Goal: Use online tool/utility: Utilize a website feature to perform a specific function

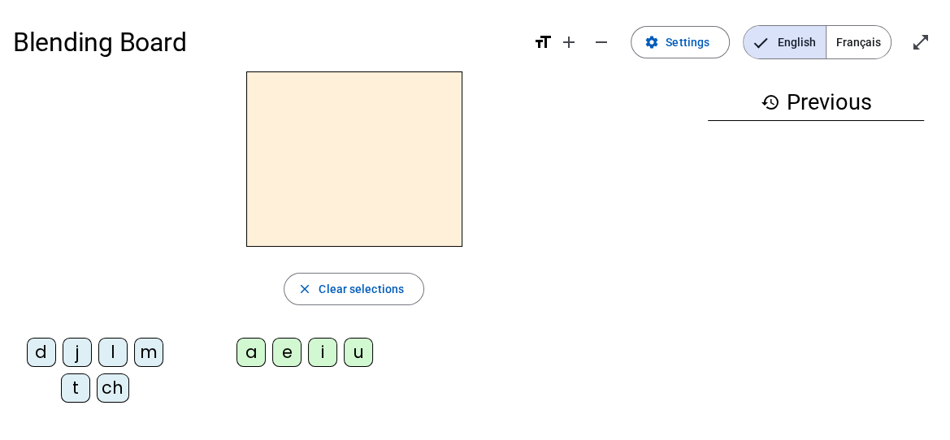
click at [43, 345] on div "d" at bounding box center [41, 352] width 29 height 29
click at [354, 354] on div "u" at bounding box center [358, 352] width 29 height 29
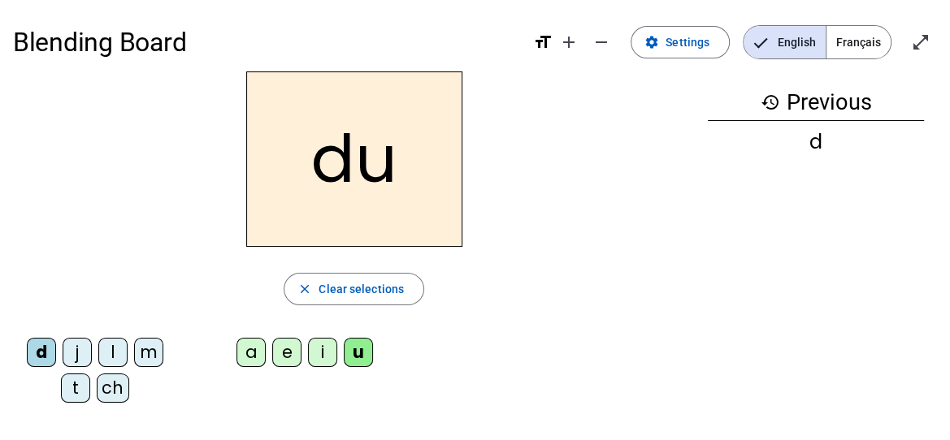
click at [75, 388] on div "t" at bounding box center [75, 388] width 29 height 29
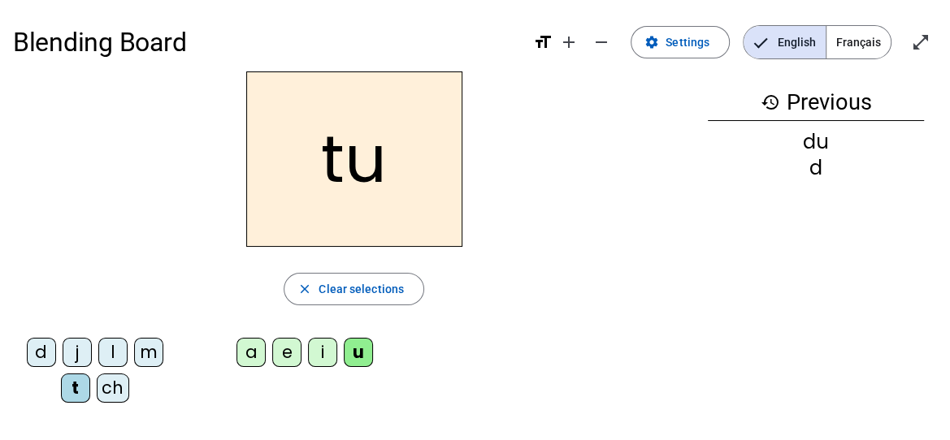
click at [248, 349] on div "a" at bounding box center [250, 352] width 29 height 29
click at [293, 350] on div "e" at bounding box center [286, 352] width 29 height 29
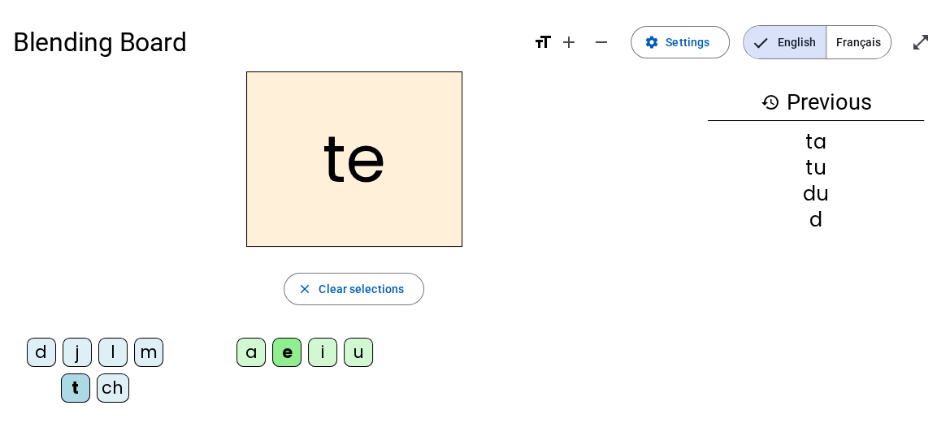
click at [39, 345] on div "d" at bounding box center [41, 352] width 29 height 29
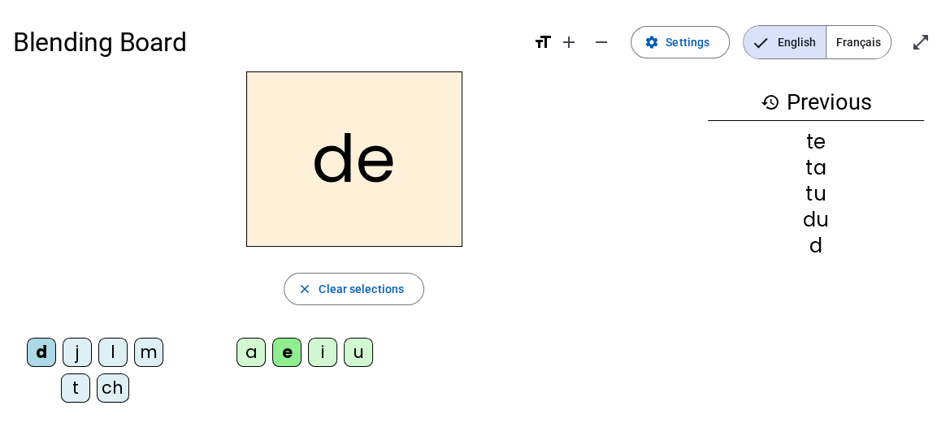
click at [81, 346] on div "j" at bounding box center [77, 352] width 29 height 29
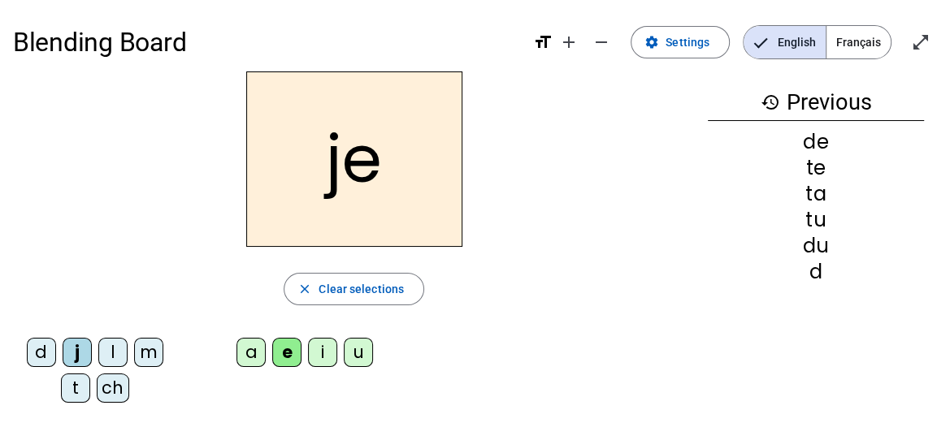
click at [148, 355] on div "m" at bounding box center [148, 352] width 29 height 29
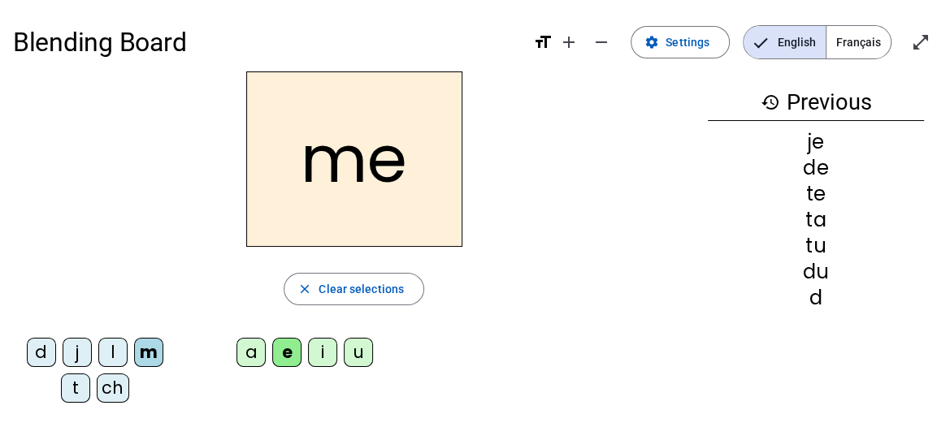
click at [253, 345] on div "a" at bounding box center [250, 352] width 29 height 29
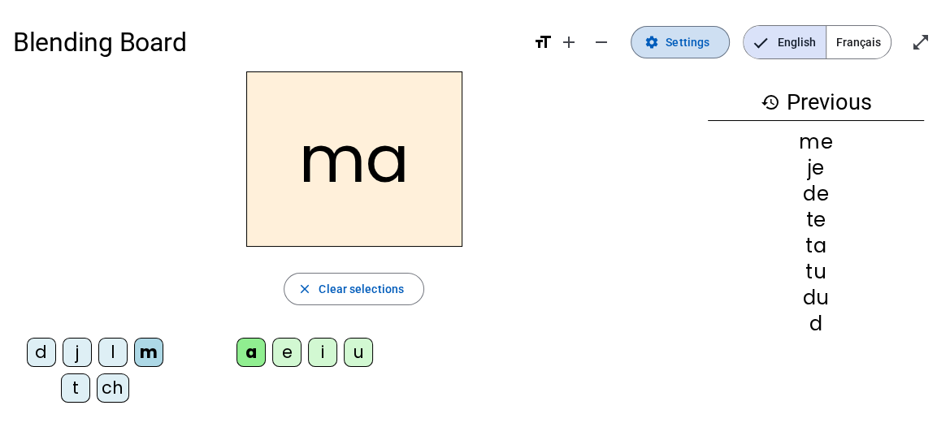
click at [697, 43] on span "Settings" at bounding box center [688, 43] width 44 height 20
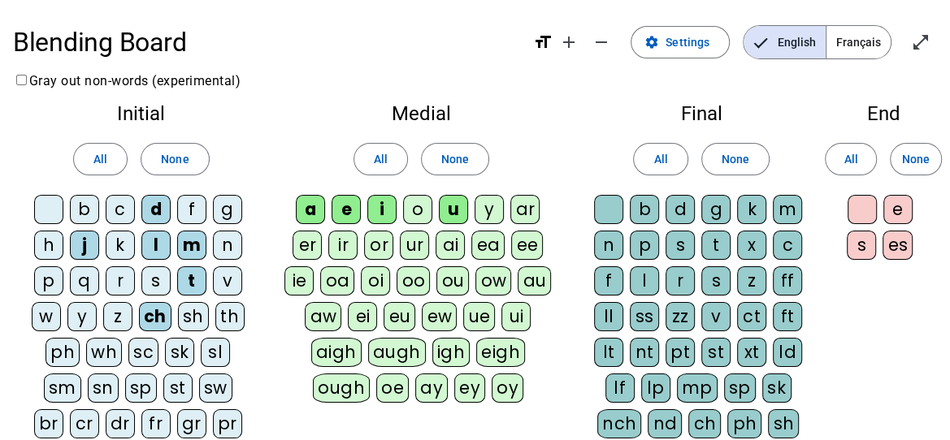
click at [649, 271] on div "l" at bounding box center [644, 281] width 29 height 29
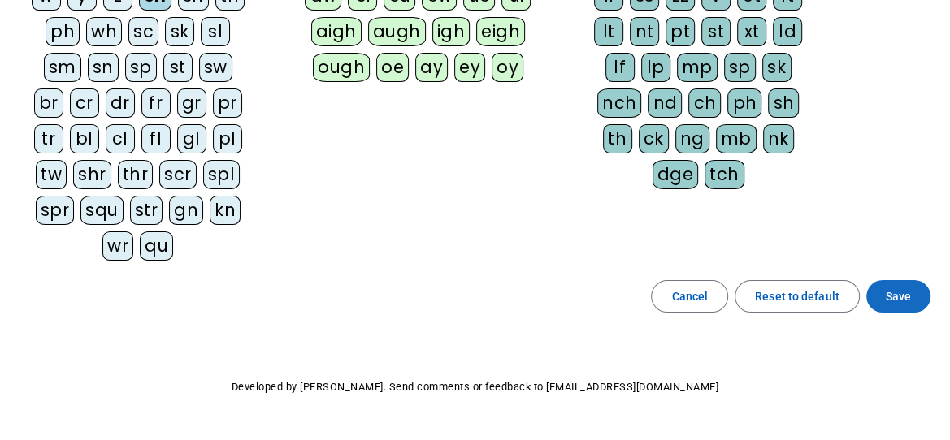
click at [916, 277] on span at bounding box center [898, 296] width 64 height 39
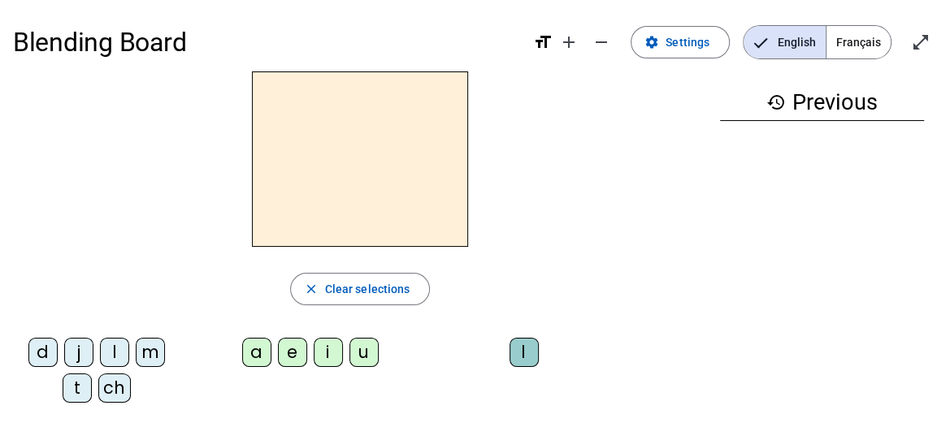
click at [154, 355] on div "m" at bounding box center [150, 352] width 29 height 29
click at [250, 354] on div "a" at bounding box center [256, 352] width 29 height 29
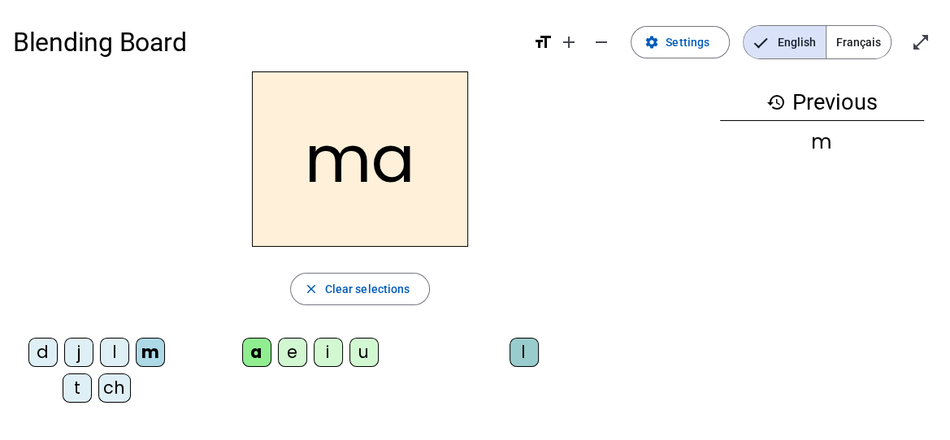
click at [521, 357] on div "l" at bounding box center [524, 352] width 29 height 29
